Goal: Check status: Check status

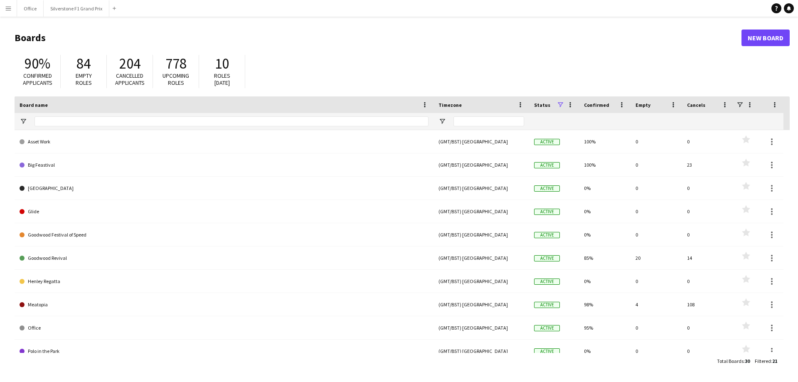
click at [11, 4] on button "Menu" at bounding box center [8, 8] width 17 height 17
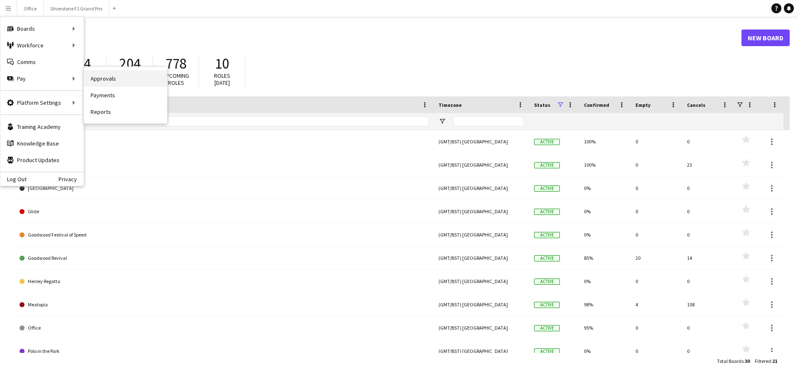
click at [94, 80] on link "Approvals" at bounding box center [125, 78] width 83 height 17
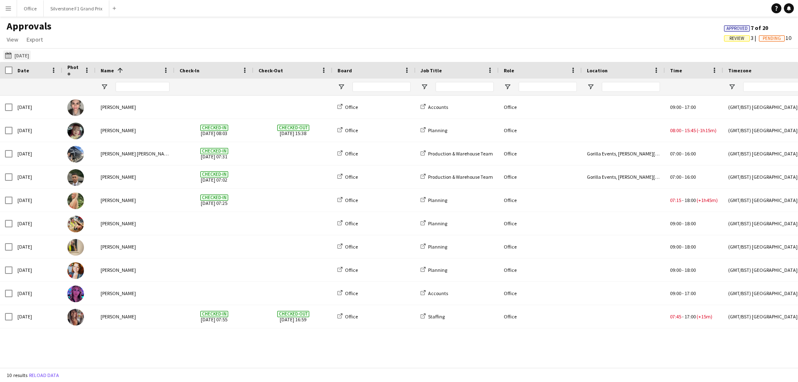
click at [30, 53] on button "[DATE] [DATE]" at bounding box center [16, 55] width 27 height 10
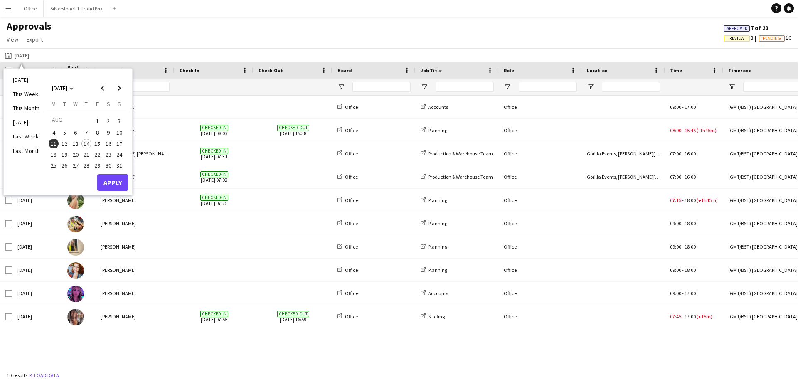
click at [64, 140] on span "12" at bounding box center [65, 144] width 10 height 10
click at [72, 142] on span "13" at bounding box center [76, 144] width 10 height 10
click at [107, 176] on button "Apply" at bounding box center [112, 182] width 31 height 17
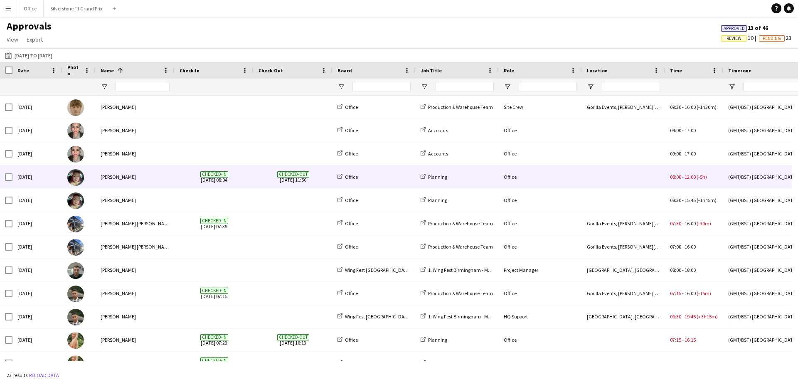
click at [185, 182] on span "Checked-in [DATE] 08:04" at bounding box center [214, 176] width 69 height 23
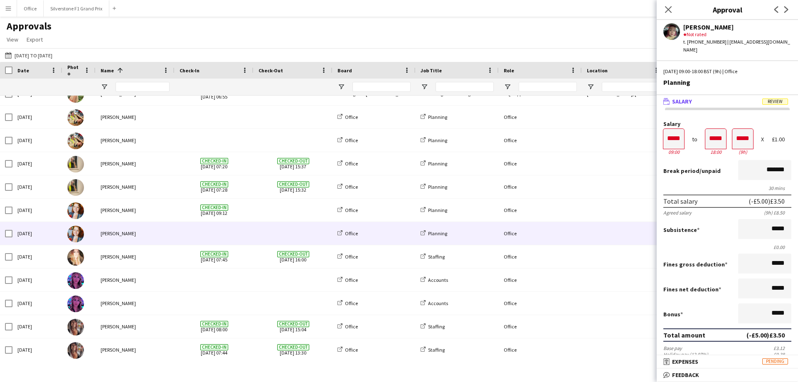
scroll to position [270, 0]
